Goal: Find specific page/section: Find specific page/section

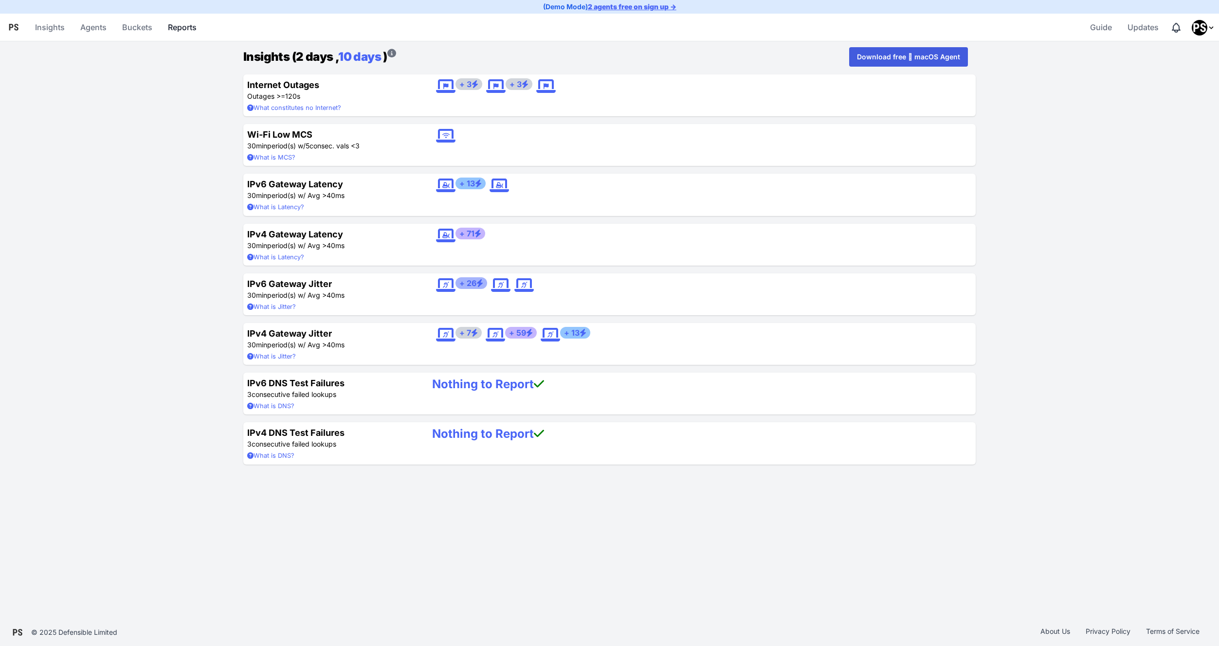
click at [183, 32] on link "Reports" at bounding box center [182, 27] width 36 height 23
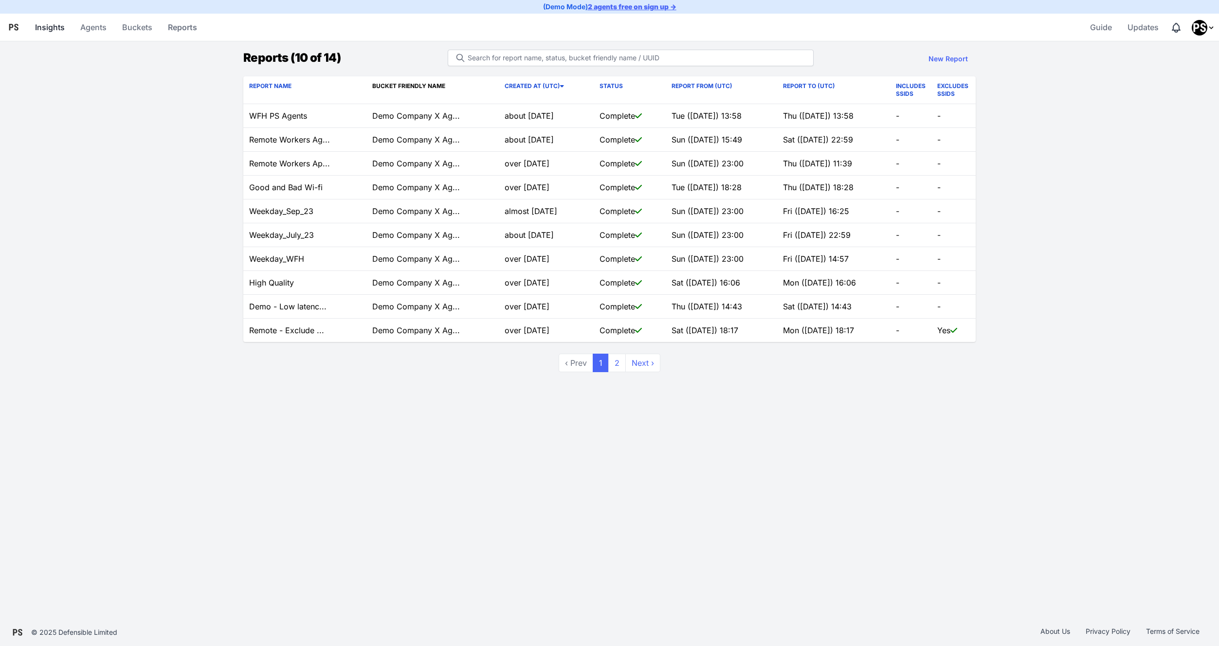
click at [44, 24] on link "Insights" at bounding box center [49, 27] width 37 height 23
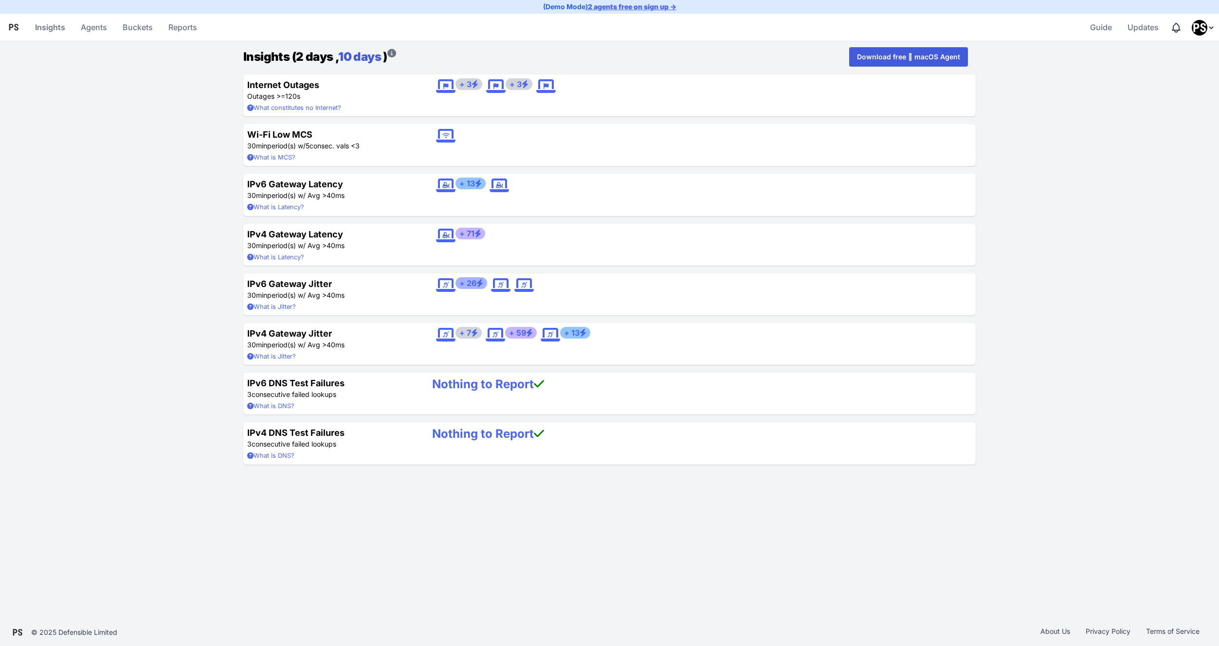
click at [362, 51] on link "10 days" at bounding box center [359, 57] width 43 height 14
